Goal: Navigation & Orientation: Find specific page/section

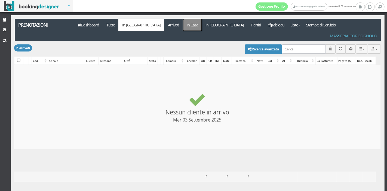
click at [183, 24] on link "In Casa" at bounding box center [192, 25] width 19 height 12
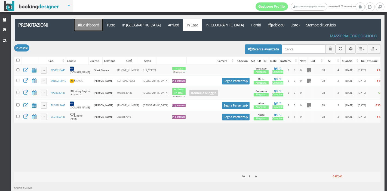
click at [92, 23] on link "Dashboard" at bounding box center [88, 25] width 29 height 12
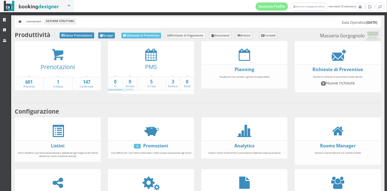
click at [159, 61] on div "PMS" at bounding box center [151, 69] width 86 height 16
click at [146, 56] on icon at bounding box center [150, 54] width 11 height 12
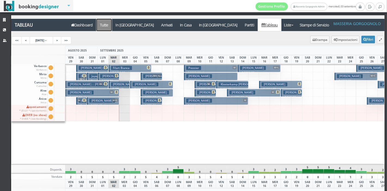
click at [103, 24] on a=pms-all"] "Tutte" at bounding box center [104, 25] width 16 height 12
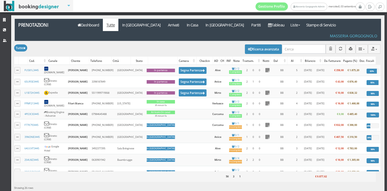
scroll to position [0, 29]
